Goal: Information Seeking & Learning: Find specific fact

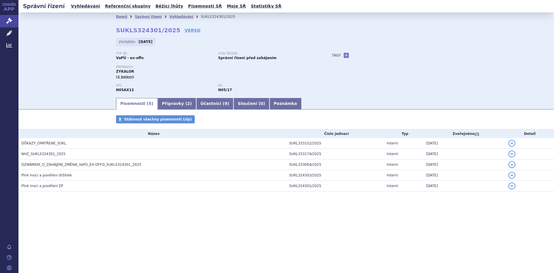
click at [83, 199] on div "Písemnosti Stáhnout všechny písemnosti (zip) Název Číslo jednací Typ Zveřejněno…" at bounding box center [285, 159] width 535 height 88
click at [178, 16] on link "Vyhledávání" at bounding box center [181, 17] width 24 height 4
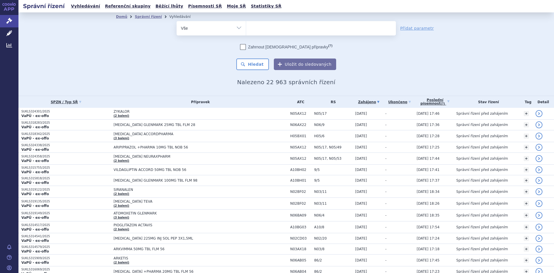
click at [273, 32] on ul at bounding box center [321, 27] width 150 height 12
click at [246, 32] on select at bounding box center [246, 28] width 0 height 14
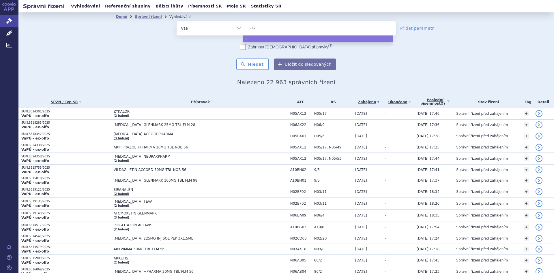
type input "ast"
type input "asth"
type input "asthm"
type input "asthme"
type input "asthmex"
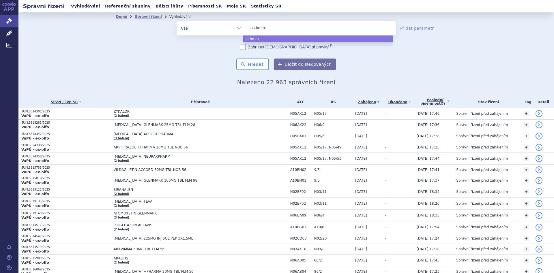
select select "asthmex"
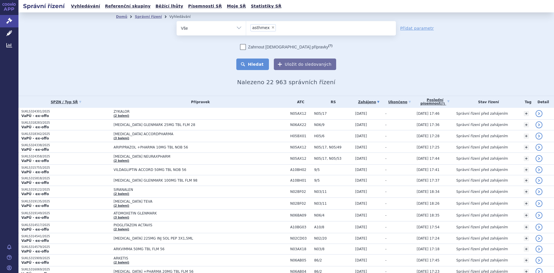
click at [248, 65] on button "Hledat" at bounding box center [252, 65] width 33 height 12
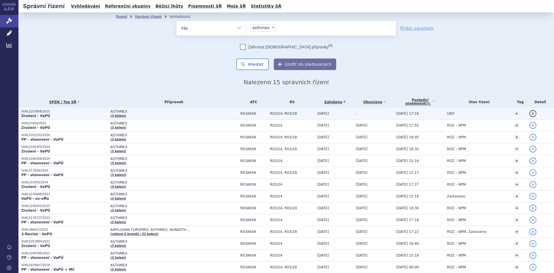
click at [258, 112] on span "R03AK06" at bounding box center [253, 114] width 27 height 4
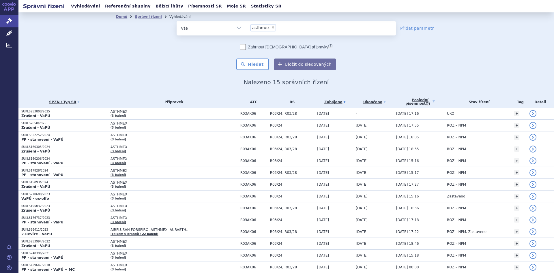
click at [271, 27] on span "×" at bounding box center [272, 27] width 3 height 3
click at [246, 27] on select "asthmex" at bounding box center [246, 28] width 0 height 14
select select
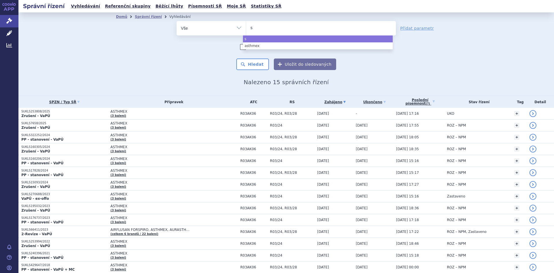
type input "si"
type input "sita"
type input "sitag"
type input "sitagli"
type input "sitaglip"
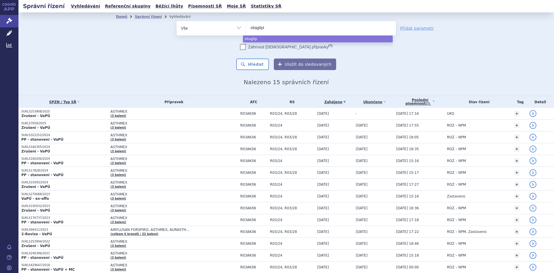
type input "sitaglipti"
type input "sitagliptin"
type input "sitagliptin g"
type input "sitagliptin gle"
type input "sitagliptin glen"
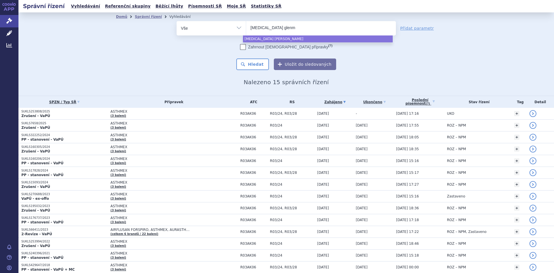
type input "sitagliptin glenma"
type input "[MEDICAL_DATA] glenmark"
select select "[MEDICAL_DATA] glenmark"
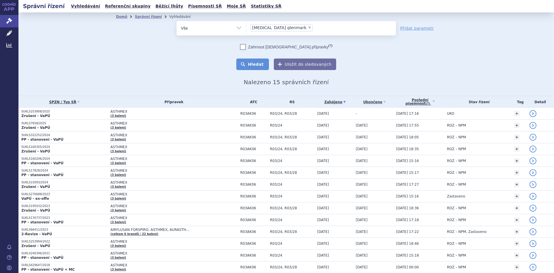
click at [260, 64] on button "Hledat" at bounding box center [252, 65] width 33 height 12
